Goal: Check status: Check status

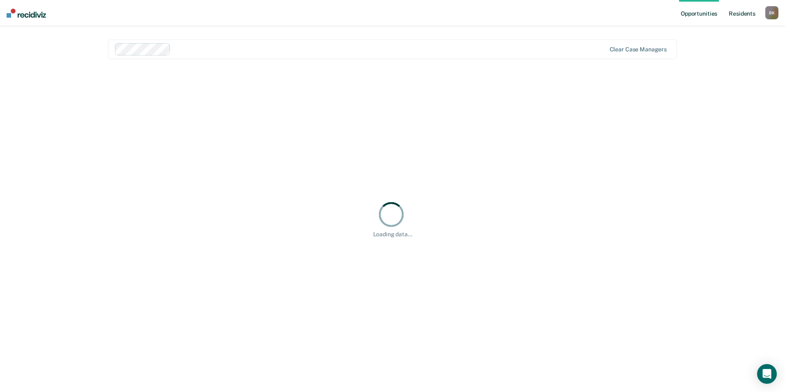
click at [746, 14] on link "Resident s" at bounding box center [742, 13] width 30 height 26
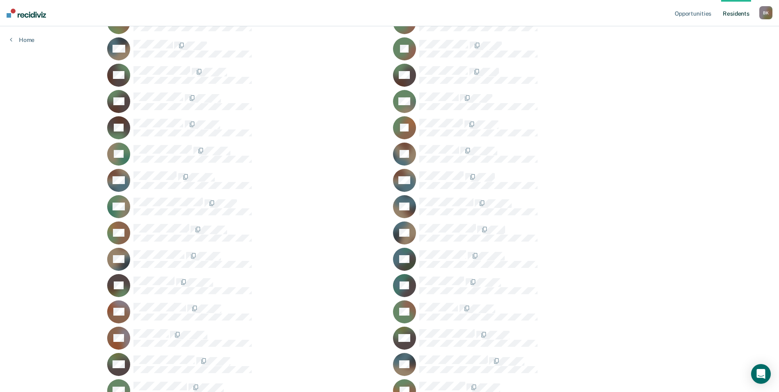
scroll to position [534, 0]
